Goal: Find specific page/section: Find specific page/section

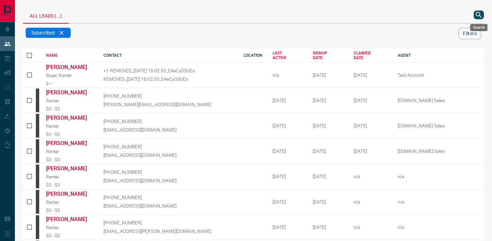
click at [481, 17] on icon "search button" at bounding box center [478, 15] width 6 height 6
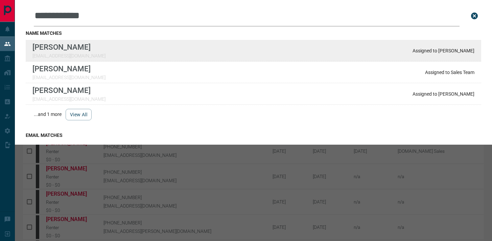
type input "**********"
